Goal: Check status: Check status

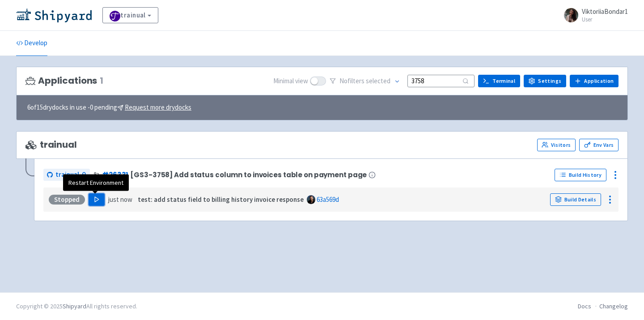
click at [95, 198] on polygon "button" at bounding box center [97, 199] width 4 height 5
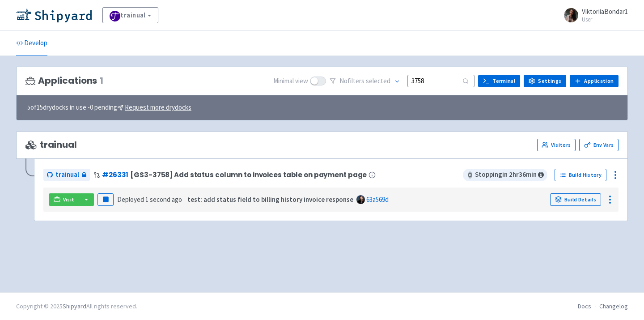
click at [235, 296] on footer "Docs Changelog Copyright © 2025 Shipyard All rights reserved." at bounding box center [322, 306] width 644 height 28
click at [87, 200] on button "button" at bounding box center [86, 199] width 15 height 13
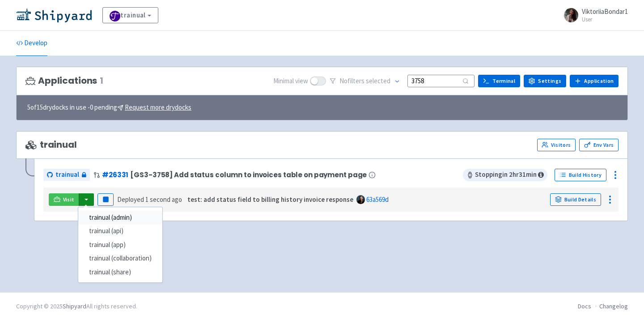
click at [128, 221] on link "trainual (admin)" at bounding box center [120, 218] width 84 height 14
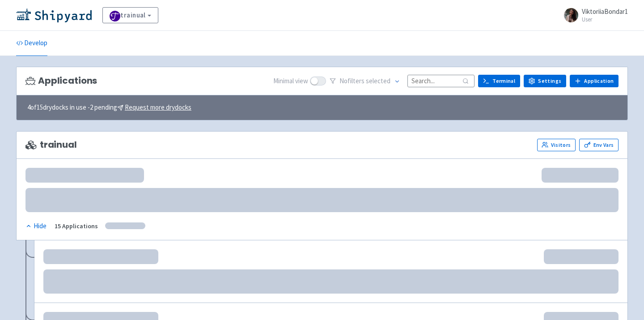
click at [438, 81] on input at bounding box center [441, 81] width 67 height 12
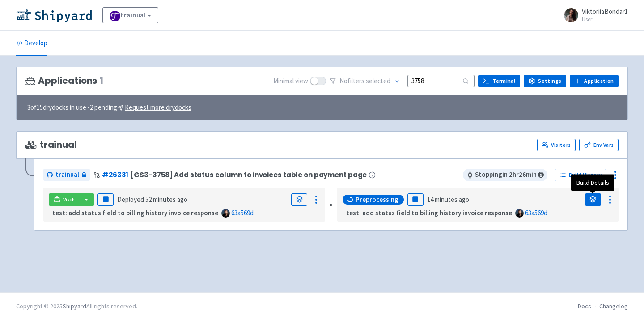
type input "3758"
click at [590, 198] on icon at bounding box center [593, 199] width 7 height 7
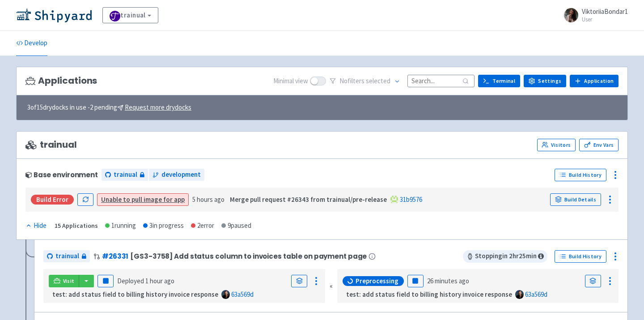
click at [444, 86] on input at bounding box center [441, 81] width 67 height 12
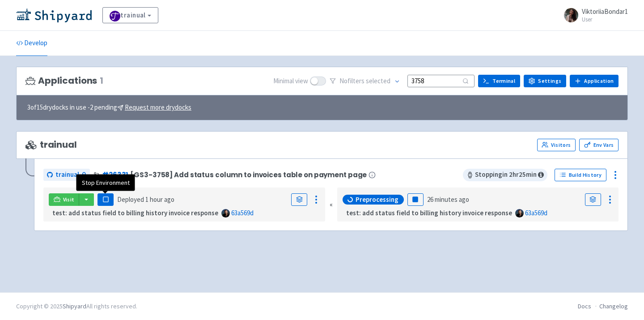
type input "3758"
click at [102, 205] on button "Pause" at bounding box center [106, 199] width 16 height 13
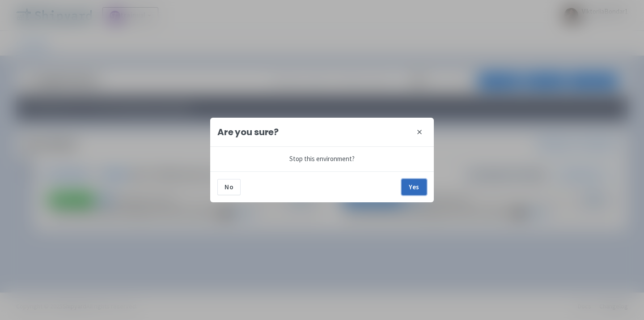
click at [416, 188] on button "Yes" at bounding box center [414, 187] width 25 height 16
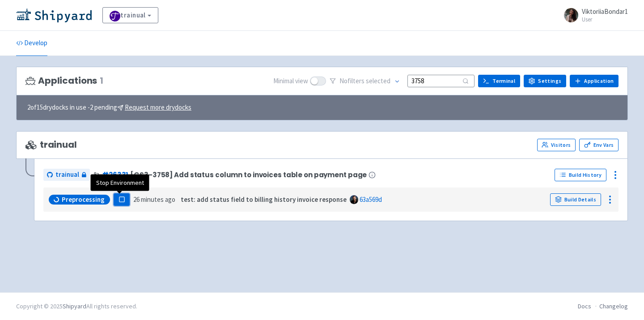
click at [121, 200] on rect "button" at bounding box center [121, 199] width 5 height 5
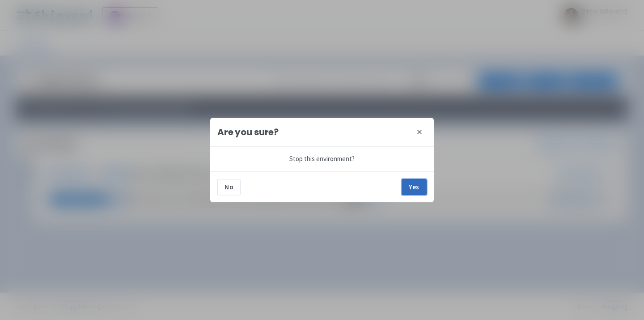
click at [409, 187] on button "Yes" at bounding box center [414, 187] width 25 height 16
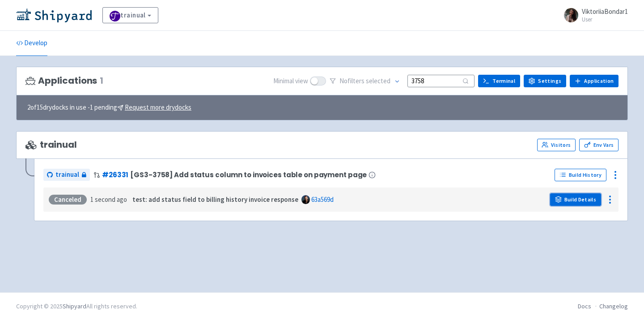
click at [584, 204] on link "Build Details" at bounding box center [575, 199] width 51 height 13
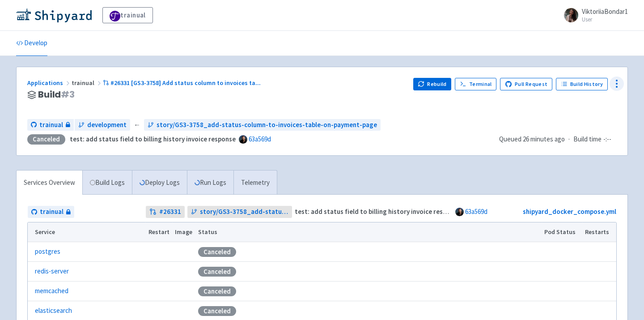
click at [620, 87] on icon at bounding box center [617, 83] width 11 height 11
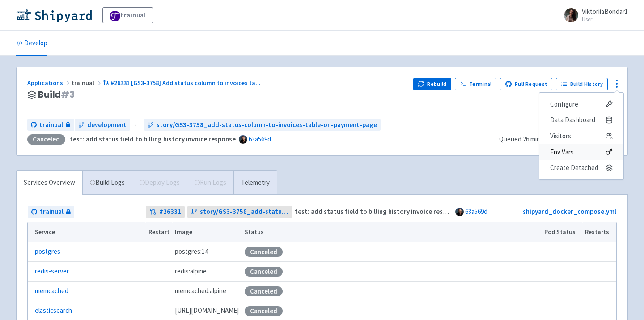
click at [583, 155] on span "Env Vars" at bounding box center [581, 152] width 63 height 13
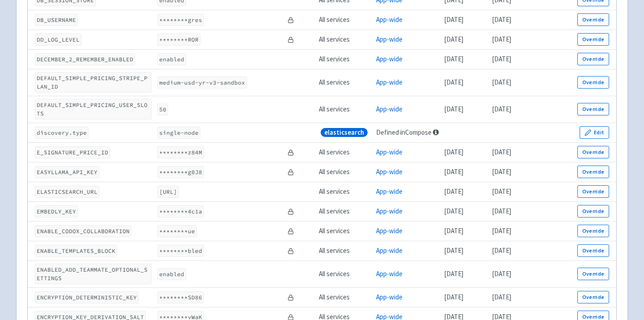
scroll to position [1206, 0]
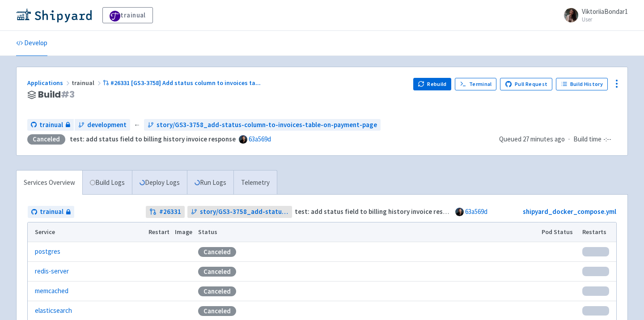
click at [444, 76] on div "Applications trainual #26331 [GS3-3758] Add status column to invoices ta ... Bu…" at bounding box center [322, 111] width 611 height 88
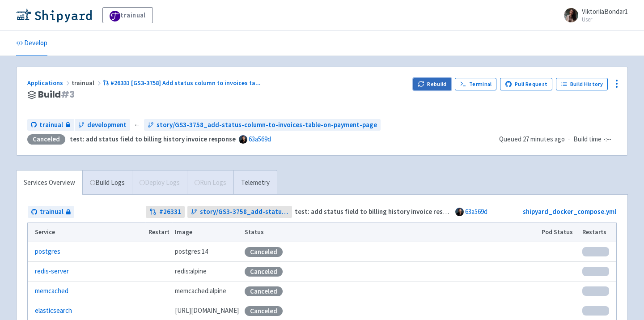
click at [442, 80] on button "Rebuild" at bounding box center [432, 84] width 38 height 13
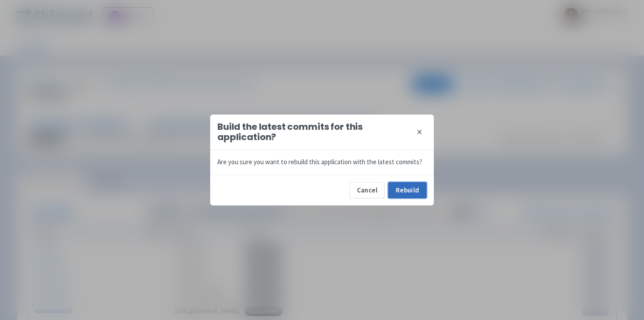
click at [404, 188] on button "Rebuild" at bounding box center [407, 190] width 38 height 16
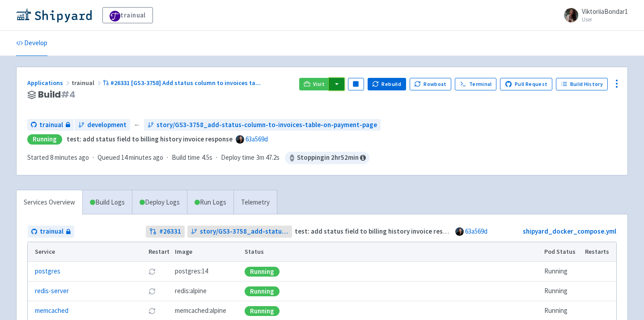
click at [344, 86] on button "button" at bounding box center [336, 84] width 15 height 13
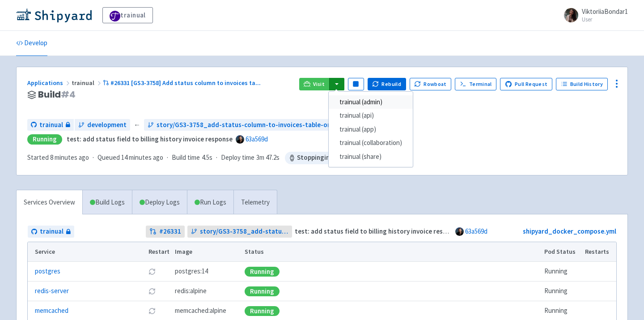
click at [347, 106] on link "trainual (admin)" at bounding box center [371, 102] width 84 height 14
